Goal: Task Accomplishment & Management: Manage account settings

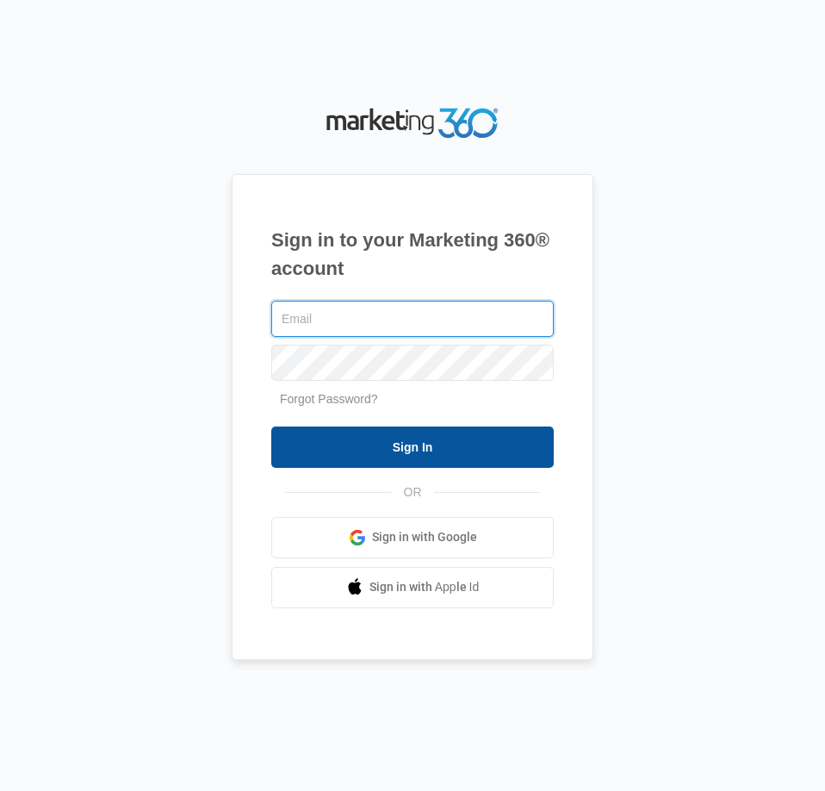
type input "[EMAIL_ADDRESS][DOMAIN_NAME]"
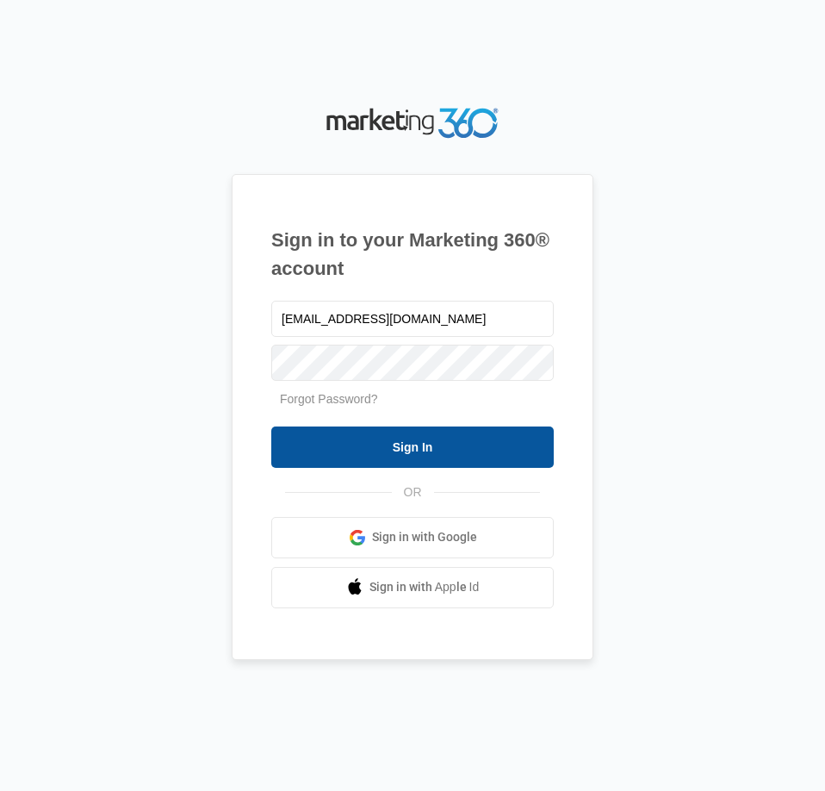
click at [505, 457] on input "Sign In" at bounding box center [412, 446] width 283 height 41
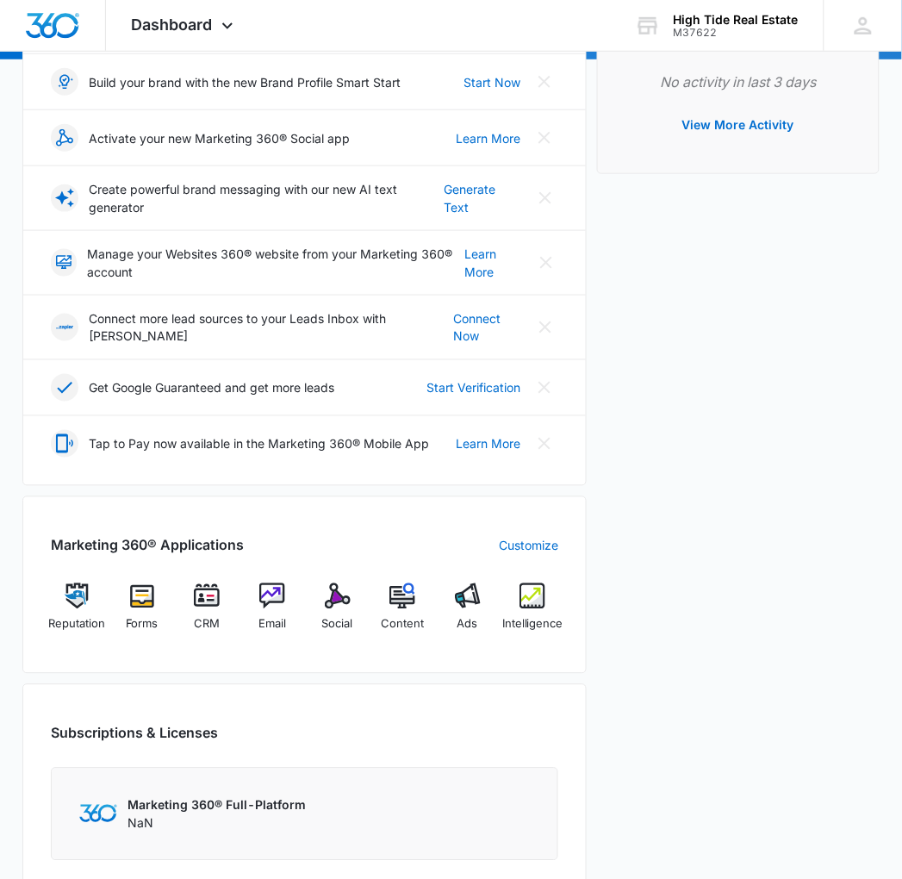
scroll to position [382, 0]
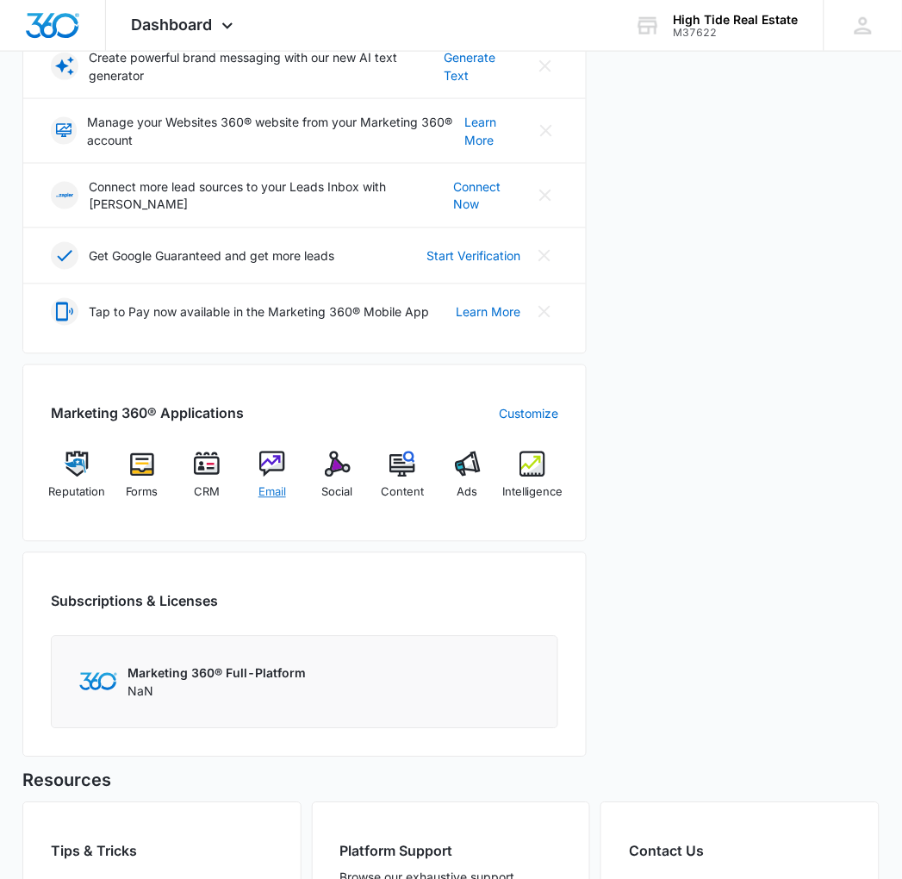
click at [258, 457] on div "Email" at bounding box center [272, 482] width 52 height 62
click at [273, 451] on img at bounding box center [272, 464] width 26 height 26
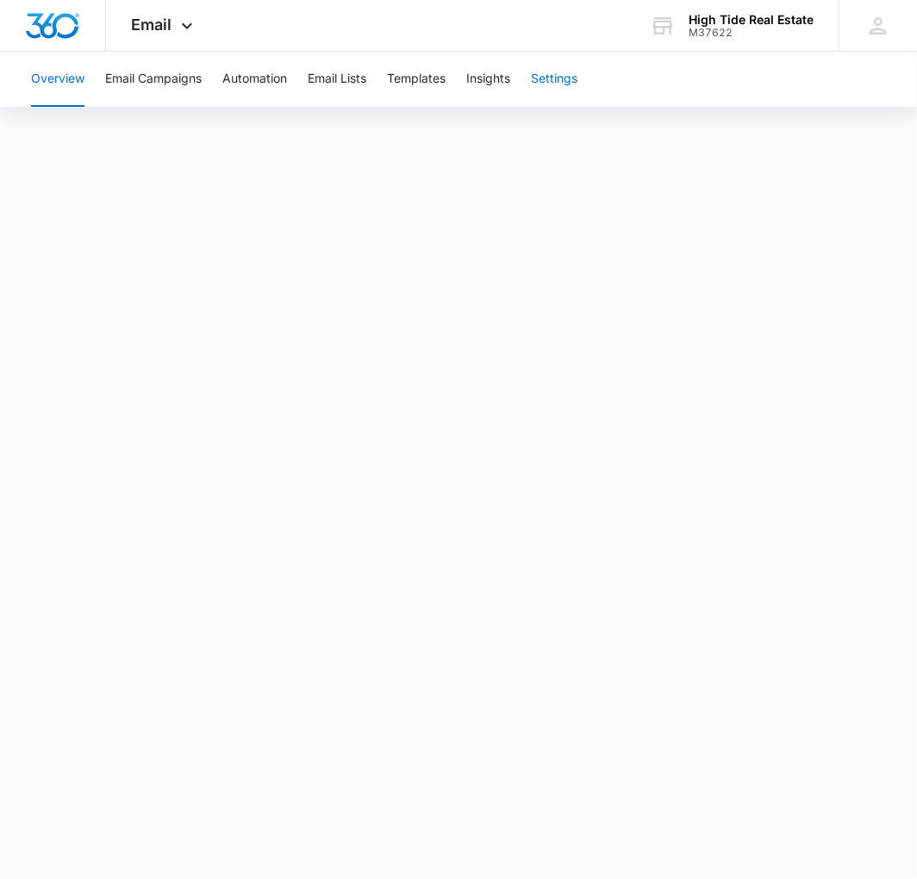
click at [569, 91] on button "Settings" at bounding box center [554, 79] width 47 height 55
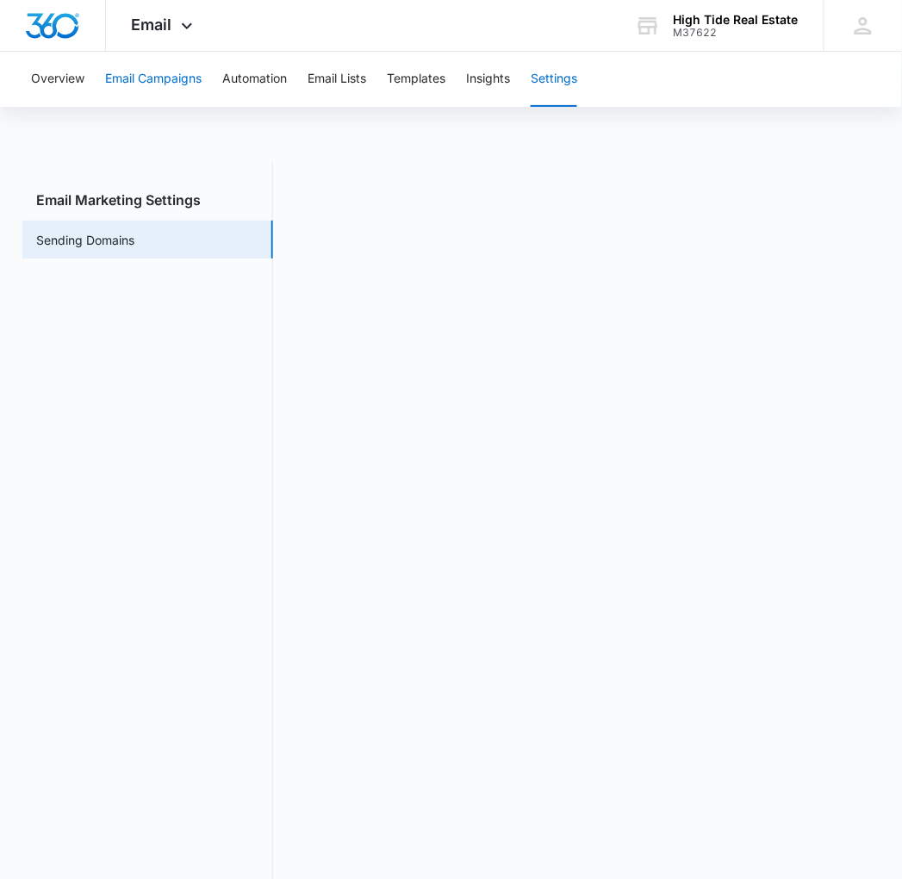
click at [150, 80] on button "Email Campaigns" at bounding box center [153, 79] width 96 height 55
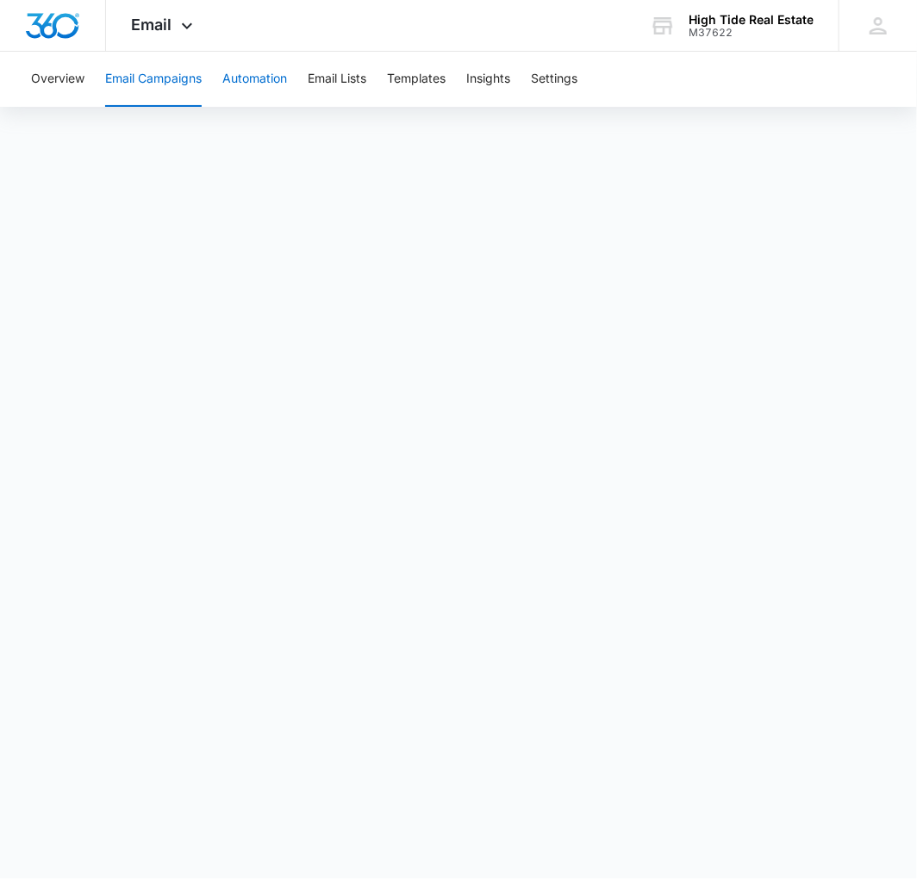
click at [274, 92] on button "Automation" at bounding box center [254, 79] width 65 height 55
click at [174, 33] on div "Email Apps Reputation Forms CRM Email Social Content Ads Intelligence Files Bra…" at bounding box center [164, 25] width 117 height 51
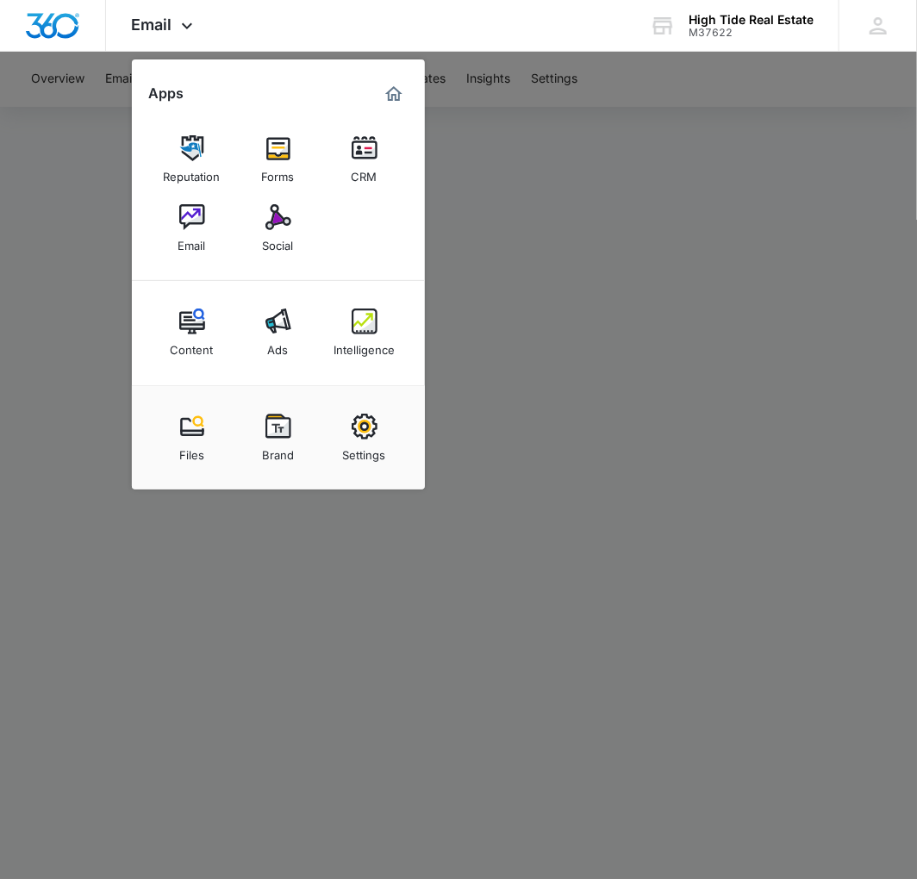
click at [575, 201] on div at bounding box center [458, 439] width 917 height 879
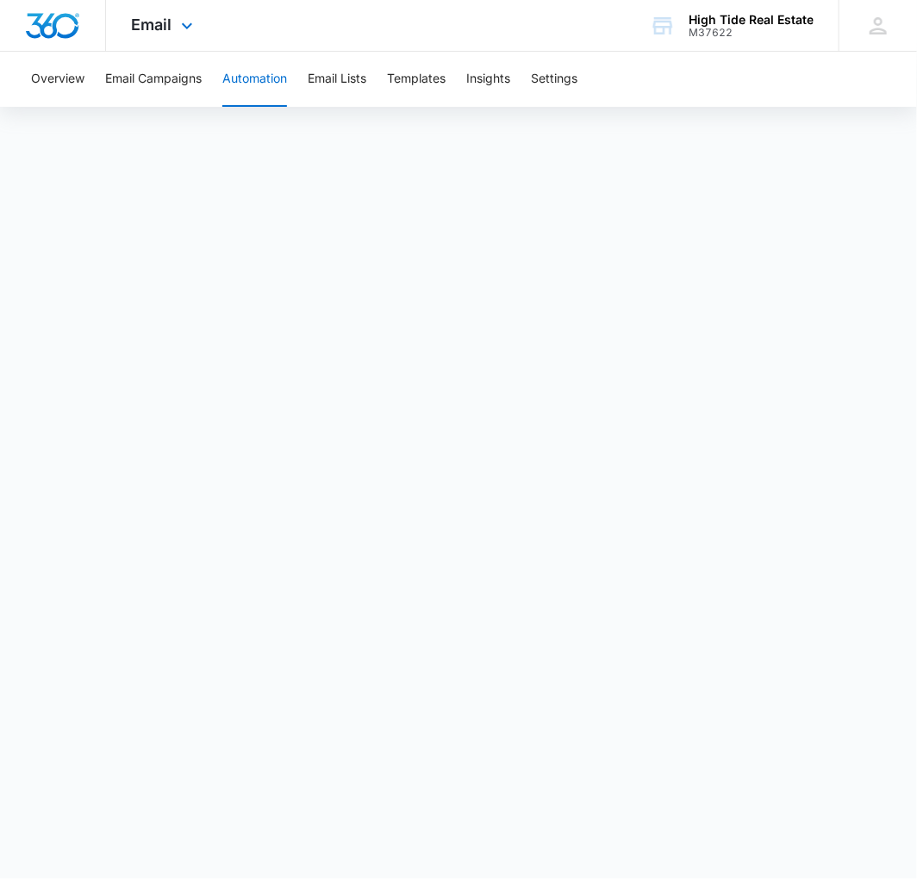
click at [43, 38] on div at bounding box center [53, 25] width 106 height 51
click at [29, 32] on img "Dashboard" at bounding box center [52, 26] width 55 height 26
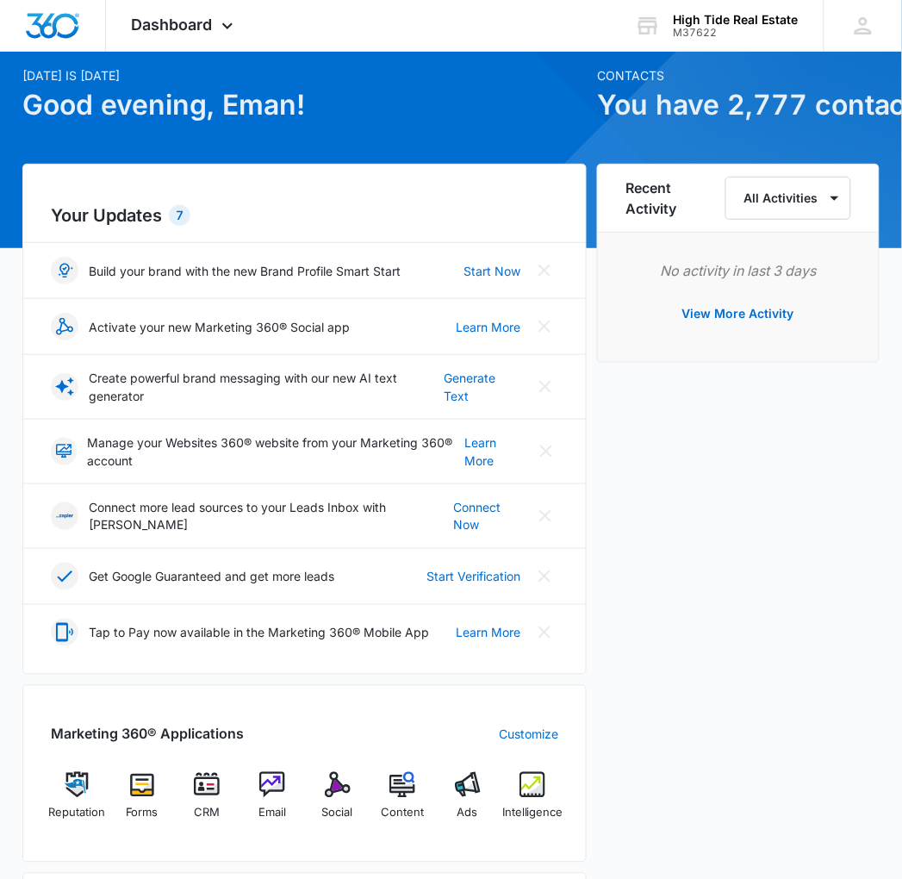
scroll to position [96, 0]
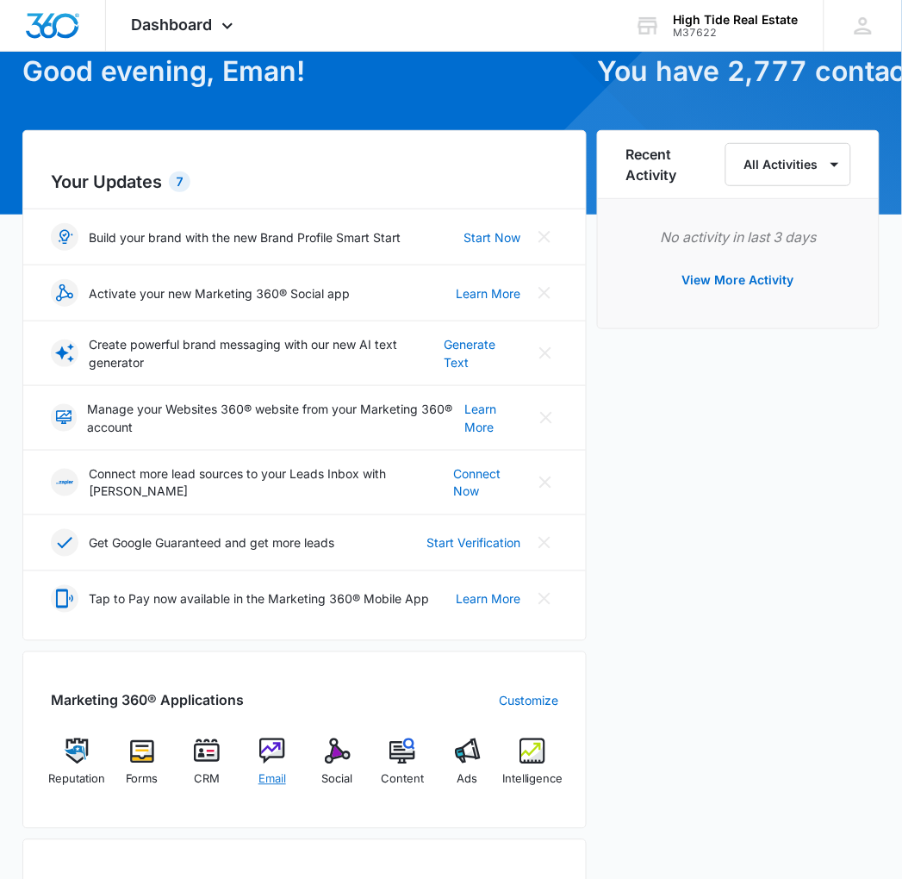
click at [278, 747] on img at bounding box center [272, 751] width 26 height 26
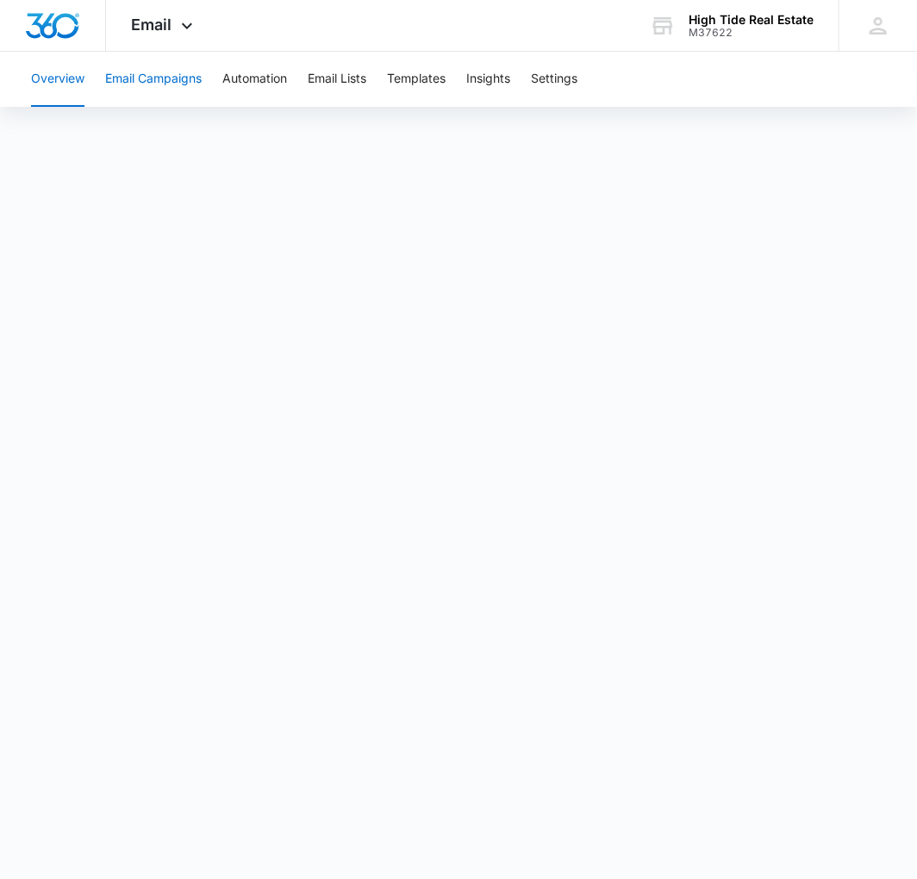
click at [177, 87] on button "Email Campaigns" at bounding box center [153, 79] width 96 height 55
